Goal: Transaction & Acquisition: Purchase product/service

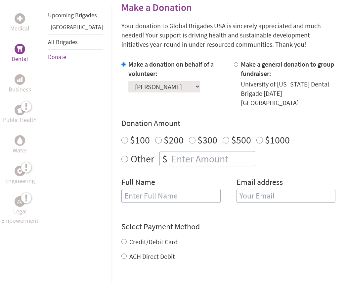
scroll to position [164, 0]
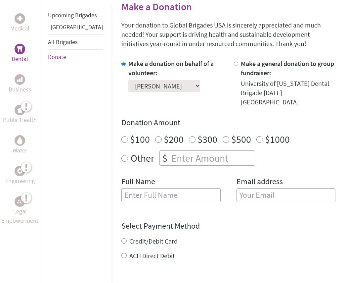
drag, startPoint x: 96, startPoint y: 151, endPoint x: 100, endPoint y: 151, distance: 3.7
click at [121, 155] on input "Other" at bounding box center [124, 158] width 7 height 7
radio input "true"
click at [170, 151] on input "number" at bounding box center [212, 158] width 85 height 15
type input "1250"
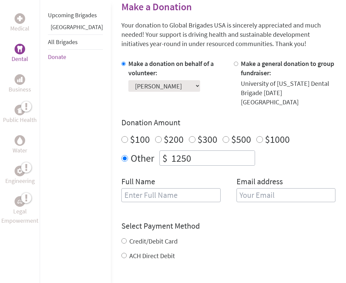
click at [141, 188] on input "text" at bounding box center [170, 195] width 99 height 14
click at [140, 188] on input "Charlotte" at bounding box center [170, 195] width 99 height 14
type input "Charlotte Narvaez"
type input "charlotte85258@yahoo.com"
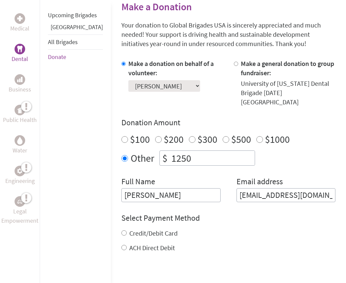
click at [121, 245] on form "Make a donation on behalf of a volunteer: Select a volunteer... Addie Utsey Ali…" at bounding box center [228, 195] width 214 height 273
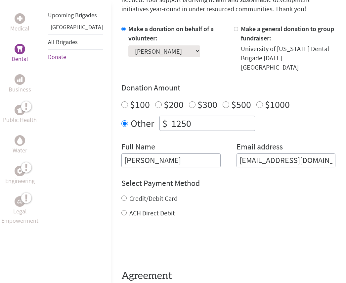
scroll to position [225, 0]
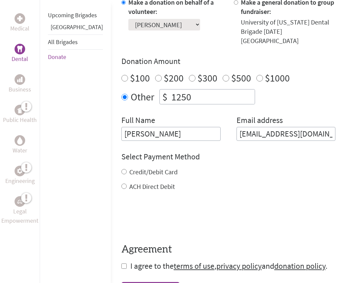
click at [121, 183] on input "ACH Direct Debit" at bounding box center [123, 185] width 5 height 5
radio input "true"
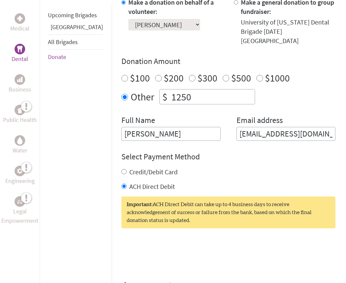
scroll to position [304, 0]
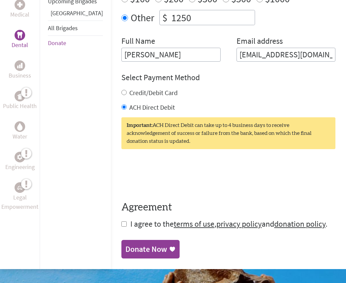
click at [121, 221] on input "checkbox" at bounding box center [123, 223] width 5 height 5
checkbox input "true"
click at [125, 244] on div "Donate Now" at bounding box center [146, 249] width 42 height 11
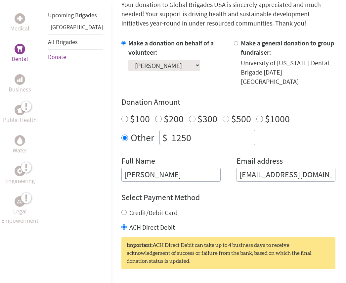
scroll to position [224, 0]
